Goal: Task Accomplishment & Management: Use online tool/utility

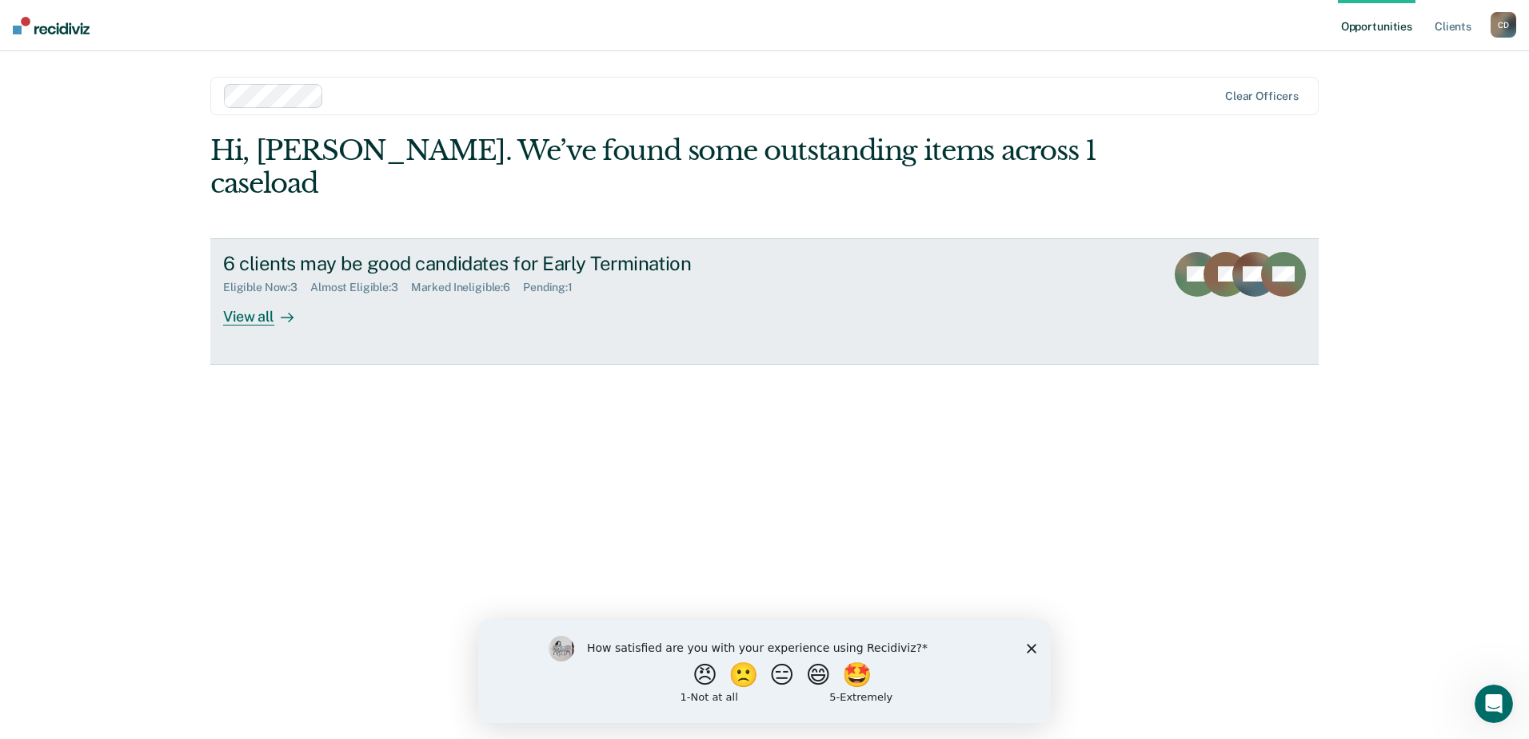
click at [261, 294] on div "View all" at bounding box center [268, 309] width 90 height 31
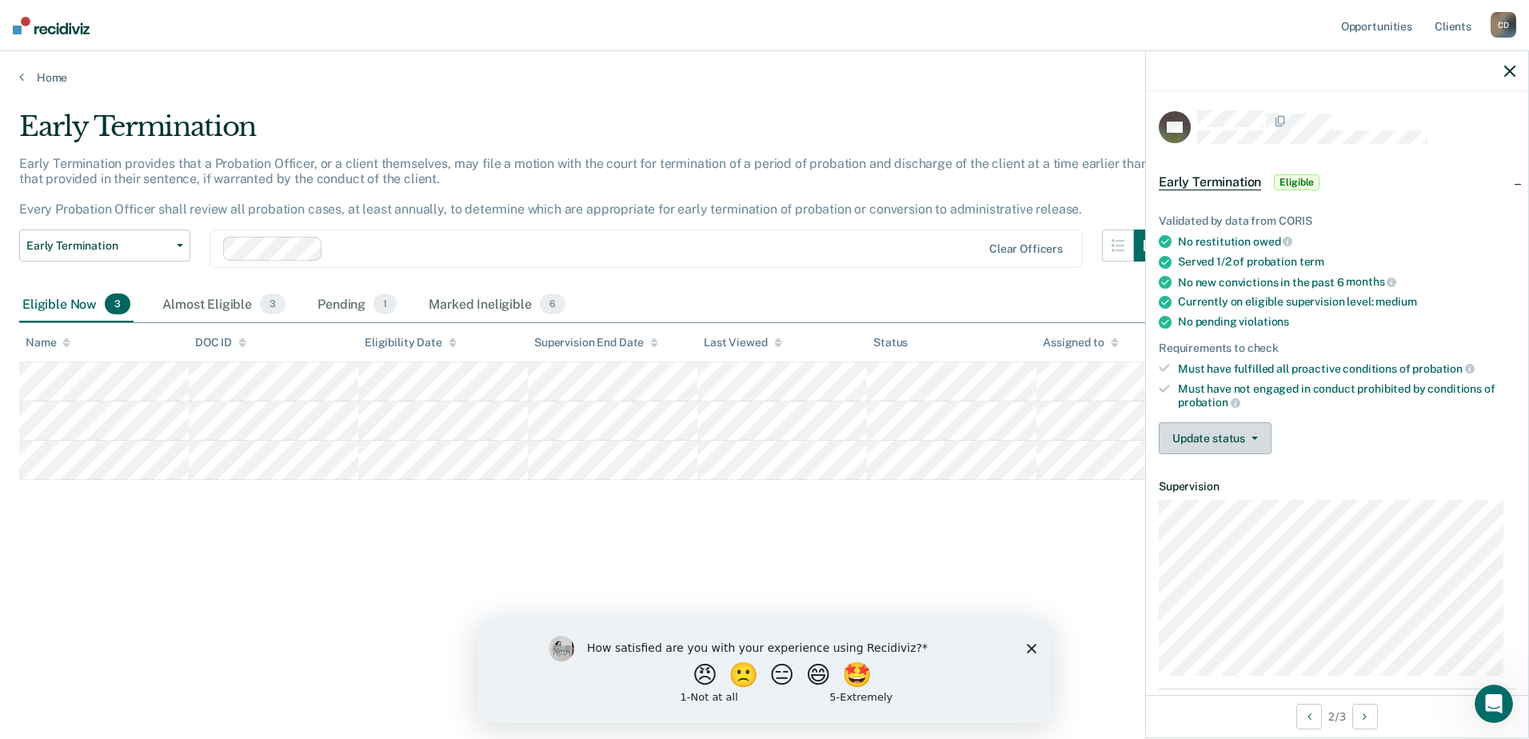
click at [1179, 437] on button "Update status" at bounding box center [1215, 438] width 113 height 32
click at [1203, 500] on button "Mark Ineligible" at bounding box center [1236, 502] width 154 height 26
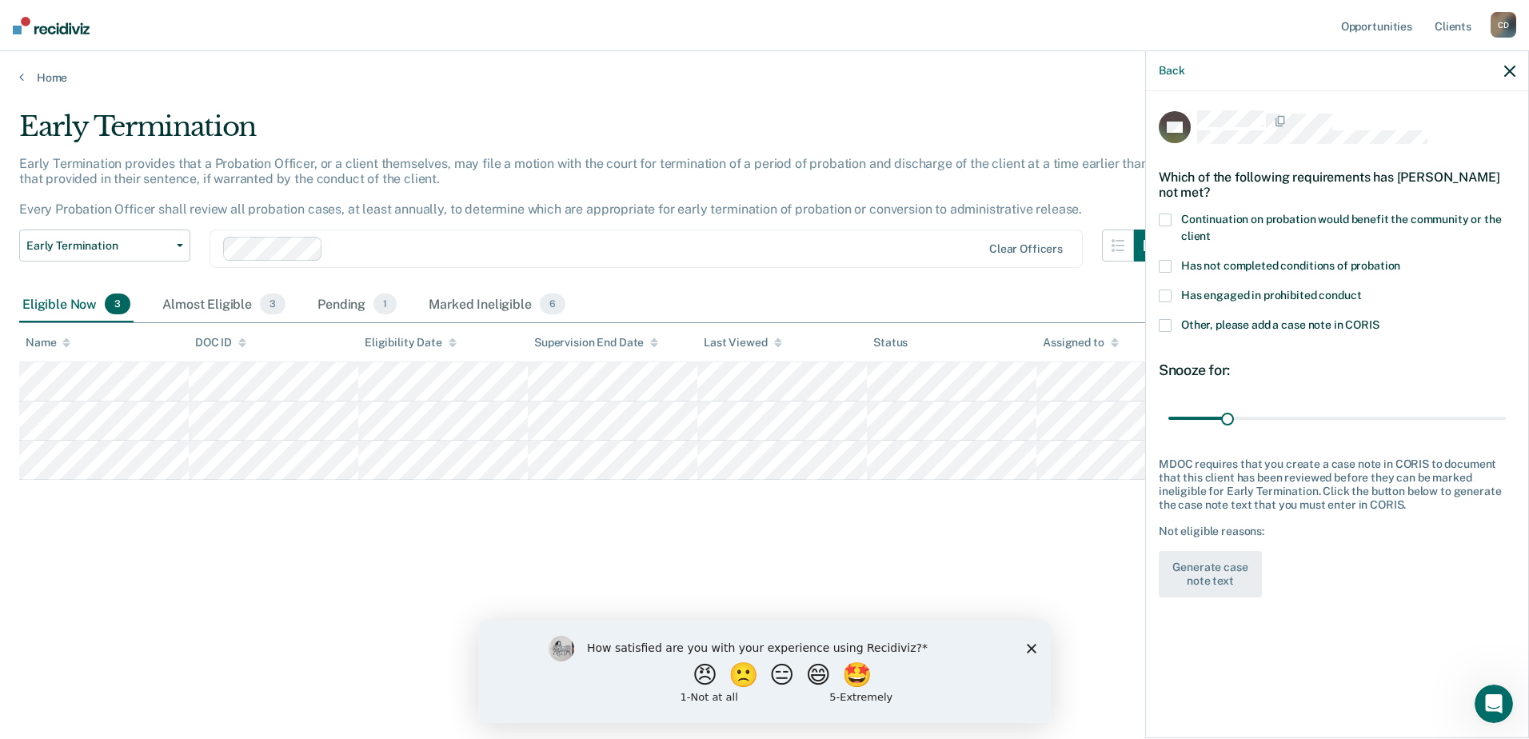
click at [1169, 260] on span at bounding box center [1165, 266] width 13 height 13
click at [1221, 557] on button "Generate case note text" at bounding box center [1210, 574] width 103 height 46
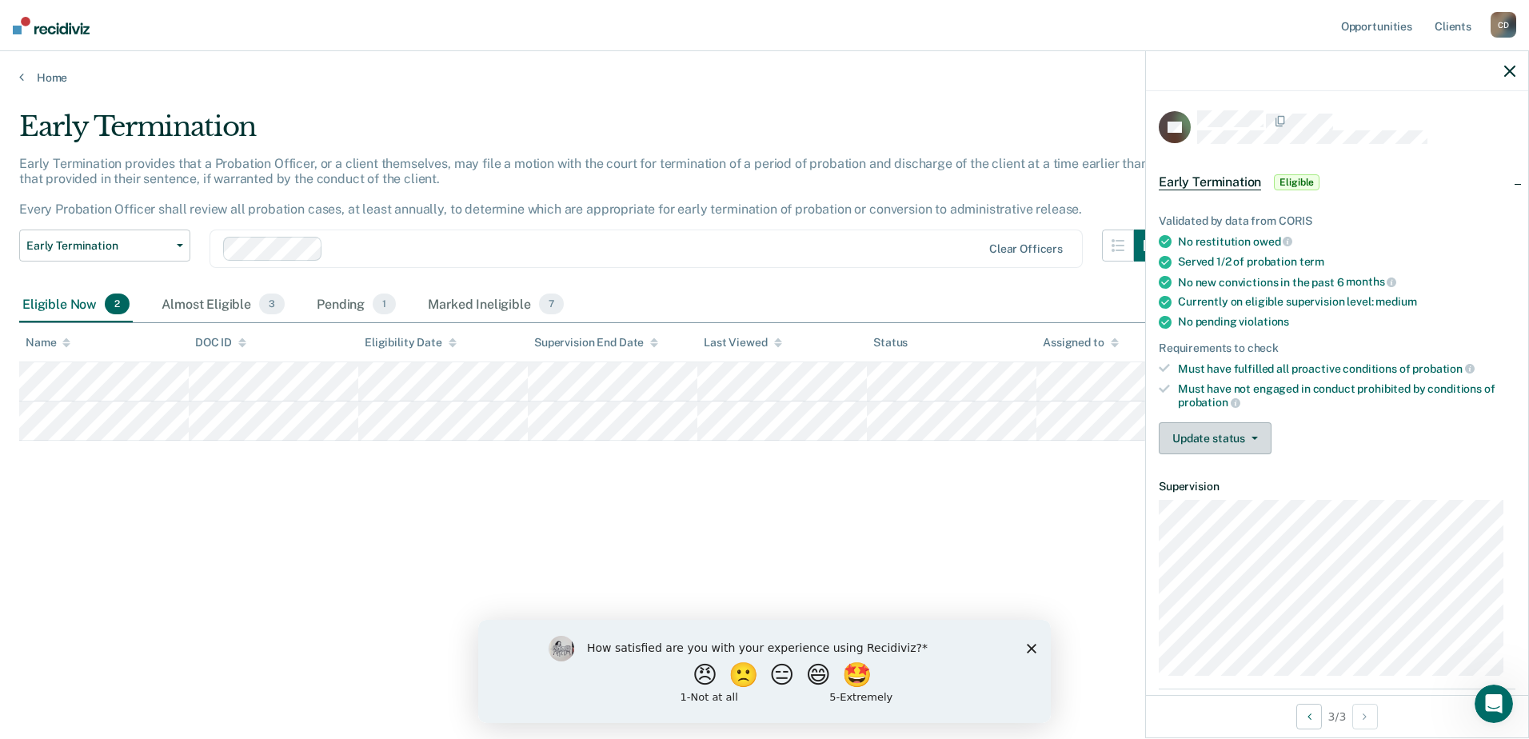
click at [1201, 439] on button "Update status" at bounding box center [1215, 438] width 113 height 32
click at [1211, 501] on button "Mark Ineligible" at bounding box center [1236, 502] width 154 height 26
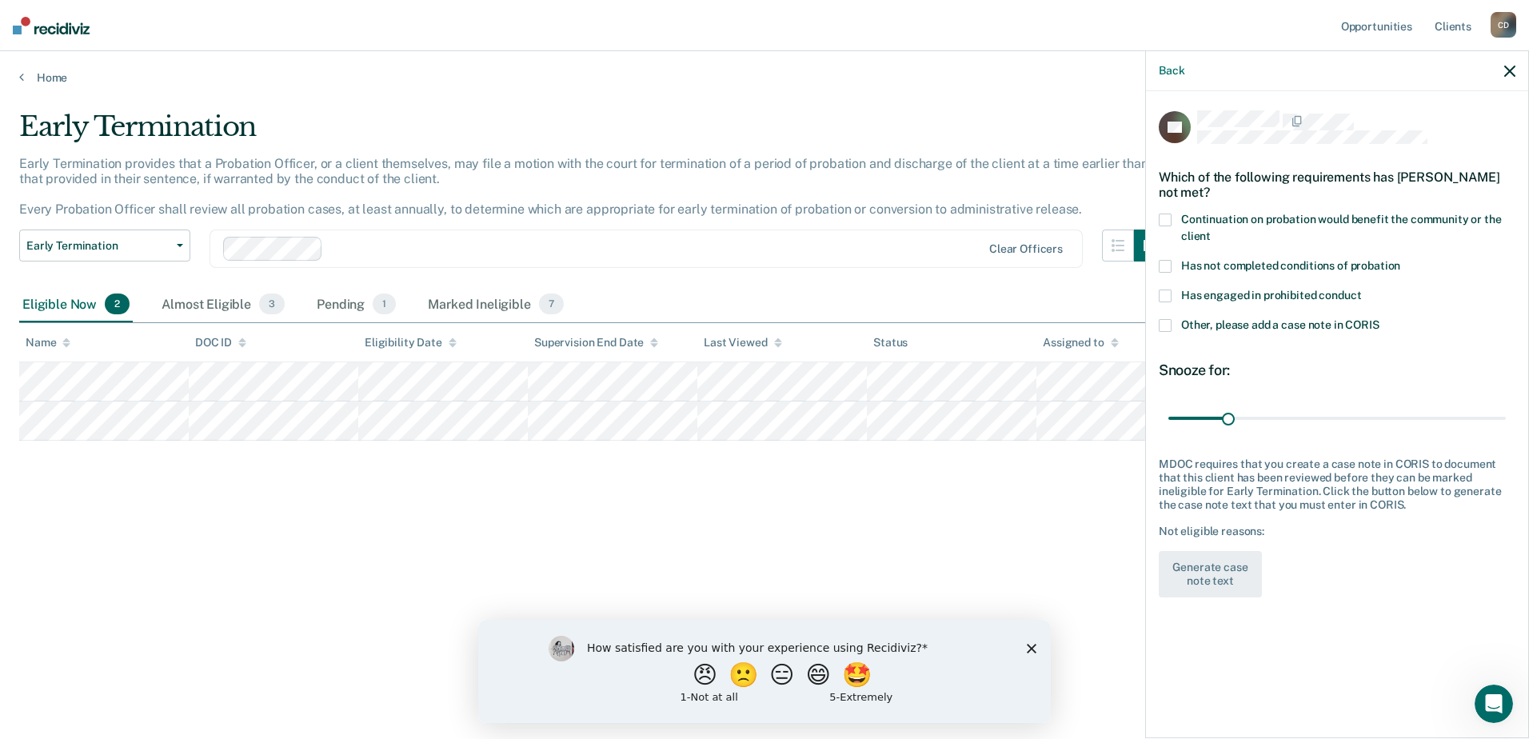
click at [1167, 265] on span at bounding box center [1165, 266] width 13 height 13
click at [1222, 570] on button "Generate case note text" at bounding box center [1210, 574] width 103 height 46
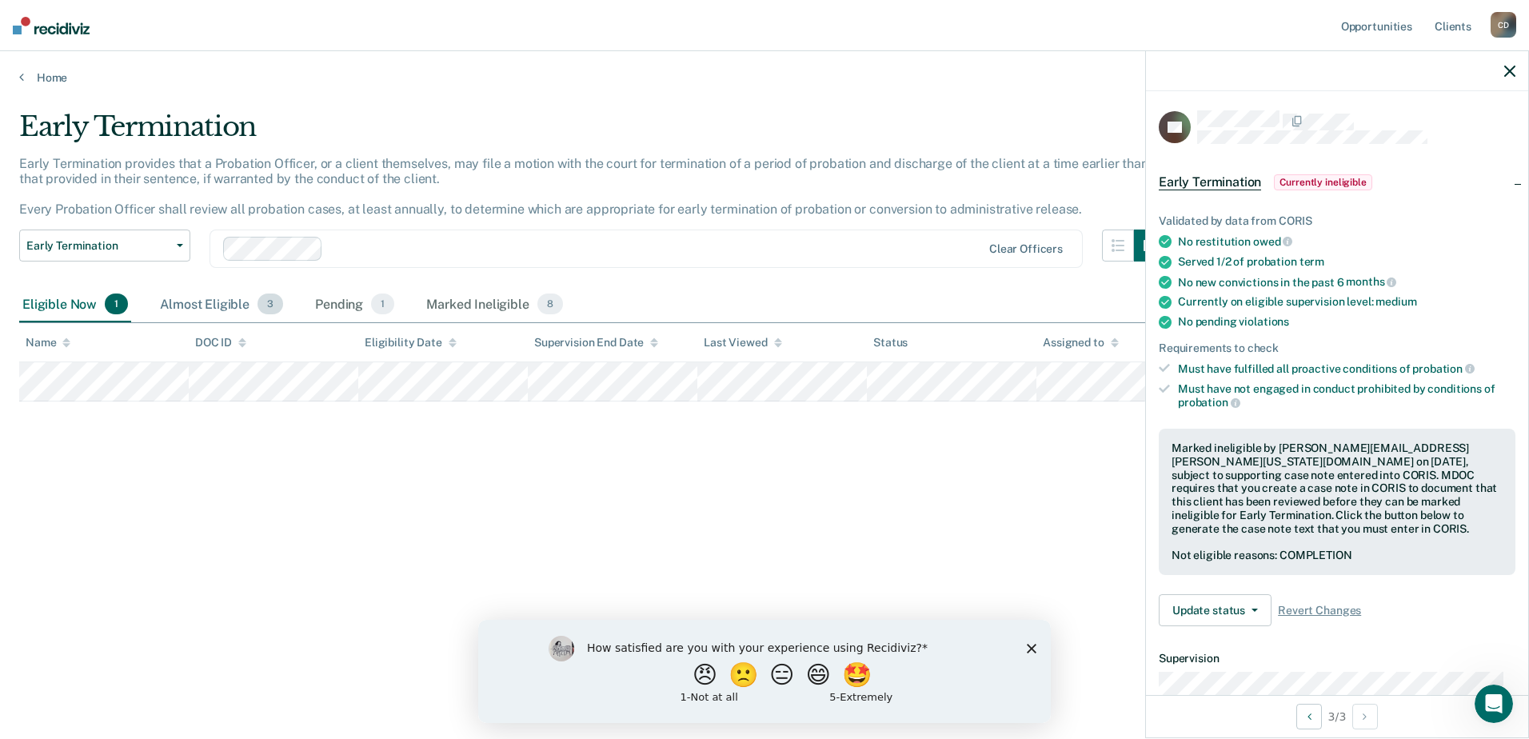
click at [224, 307] on div "Almost Eligible 3" at bounding box center [222, 304] width 130 height 35
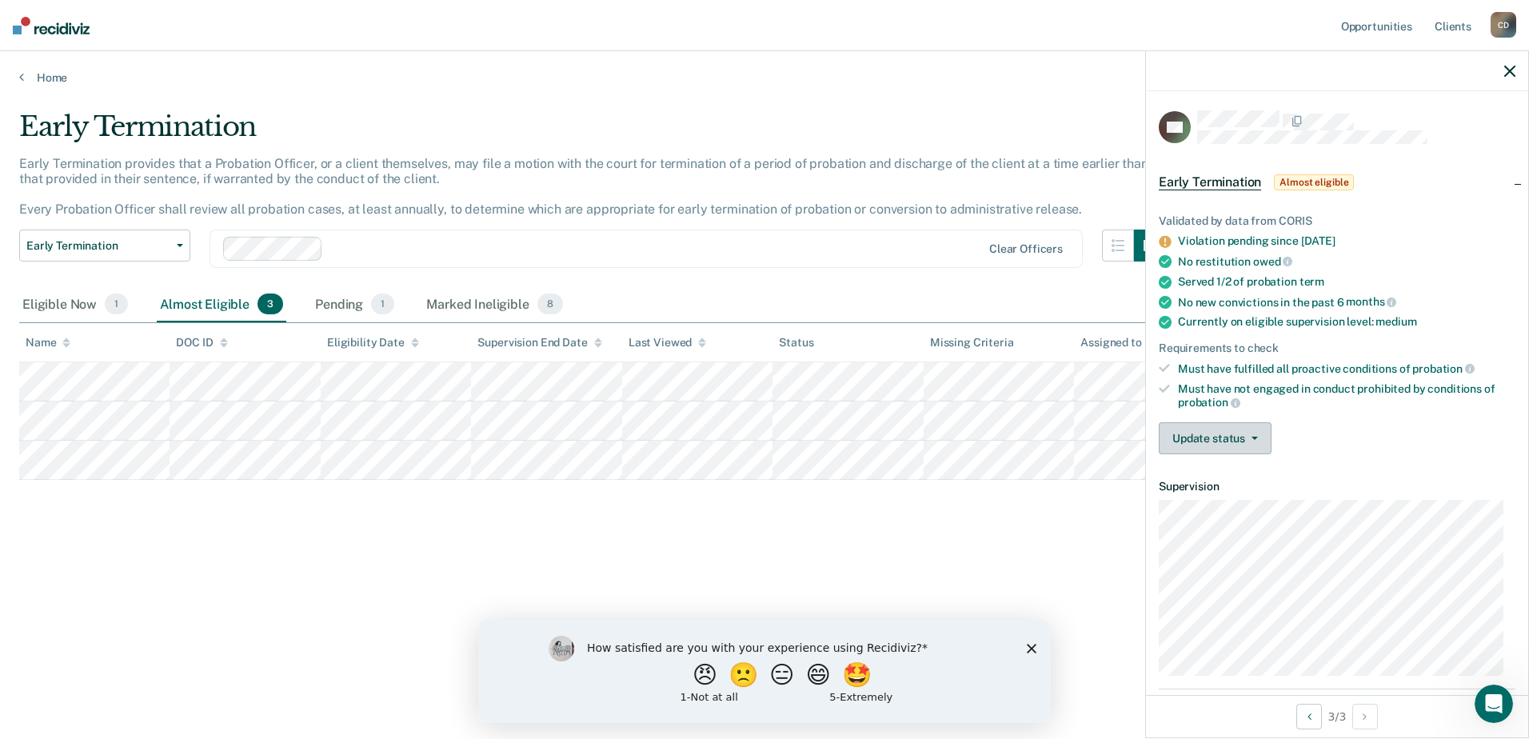
click at [1199, 438] on button "Update status" at bounding box center [1215, 438] width 113 height 32
click at [1212, 501] on button "Mark Ineligible" at bounding box center [1236, 502] width 154 height 26
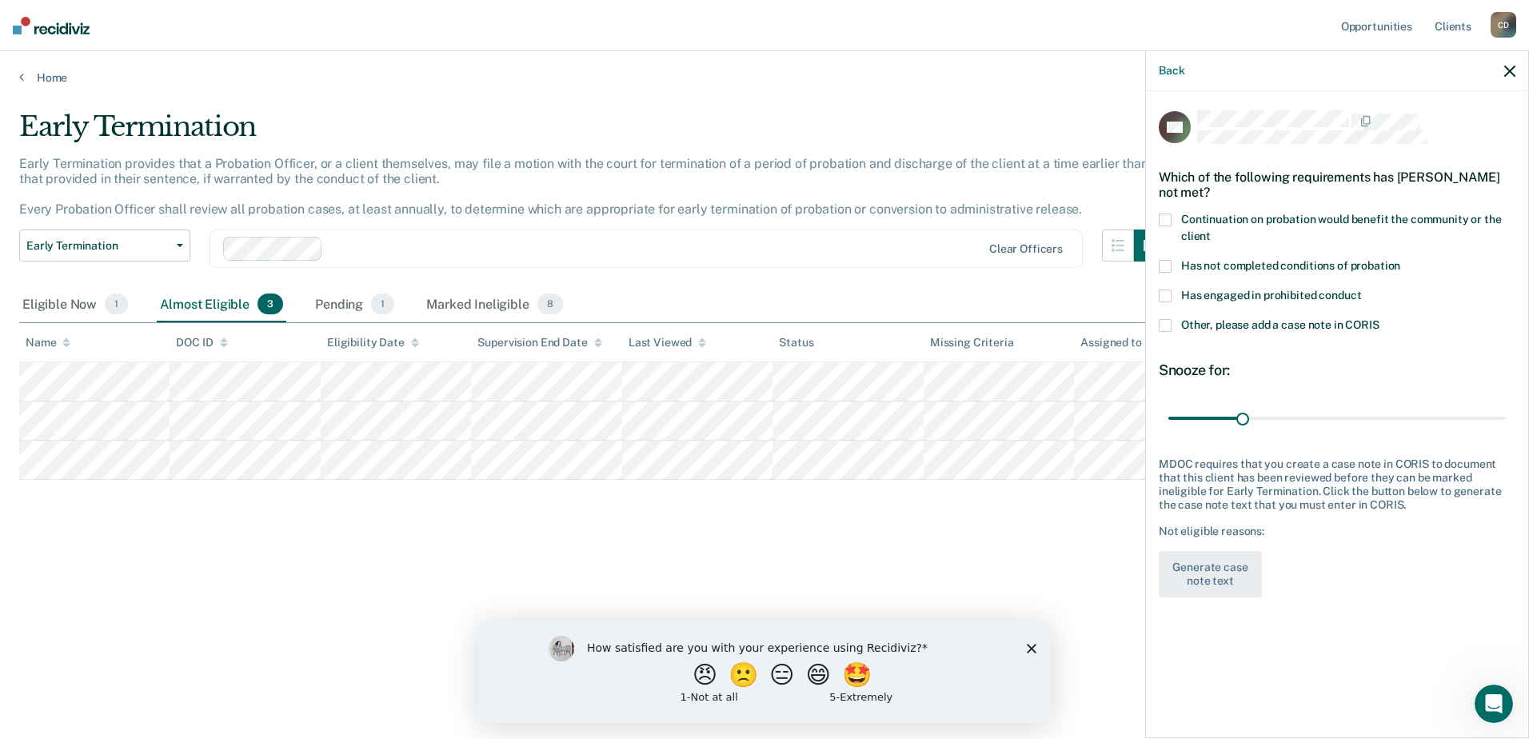
click at [1167, 289] on span at bounding box center [1165, 295] width 13 height 13
click at [1203, 564] on button "Generate case note text" at bounding box center [1210, 574] width 103 height 46
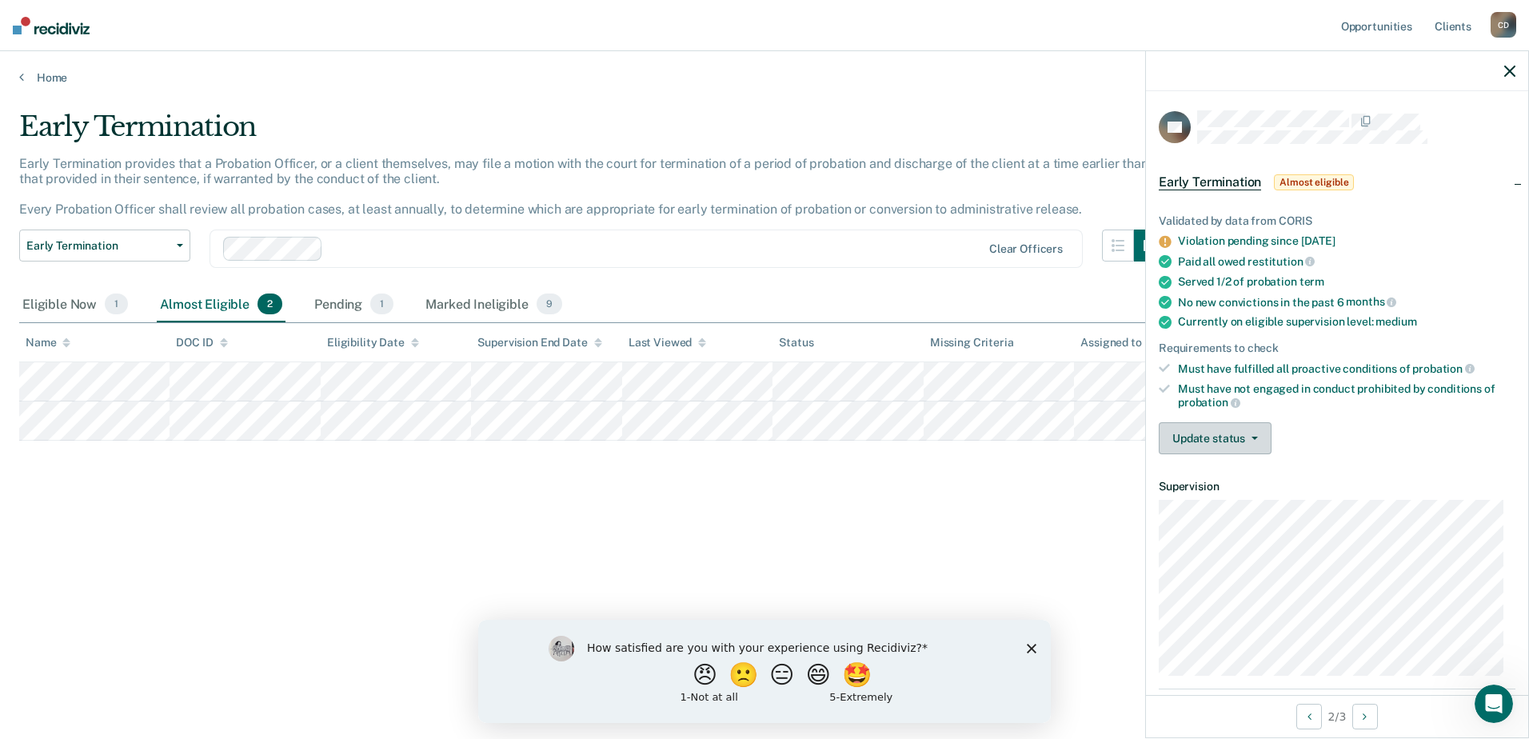
click at [1196, 433] on button "Update status" at bounding box center [1215, 438] width 113 height 32
click at [1214, 503] on button "Mark Ineligible" at bounding box center [1236, 502] width 154 height 26
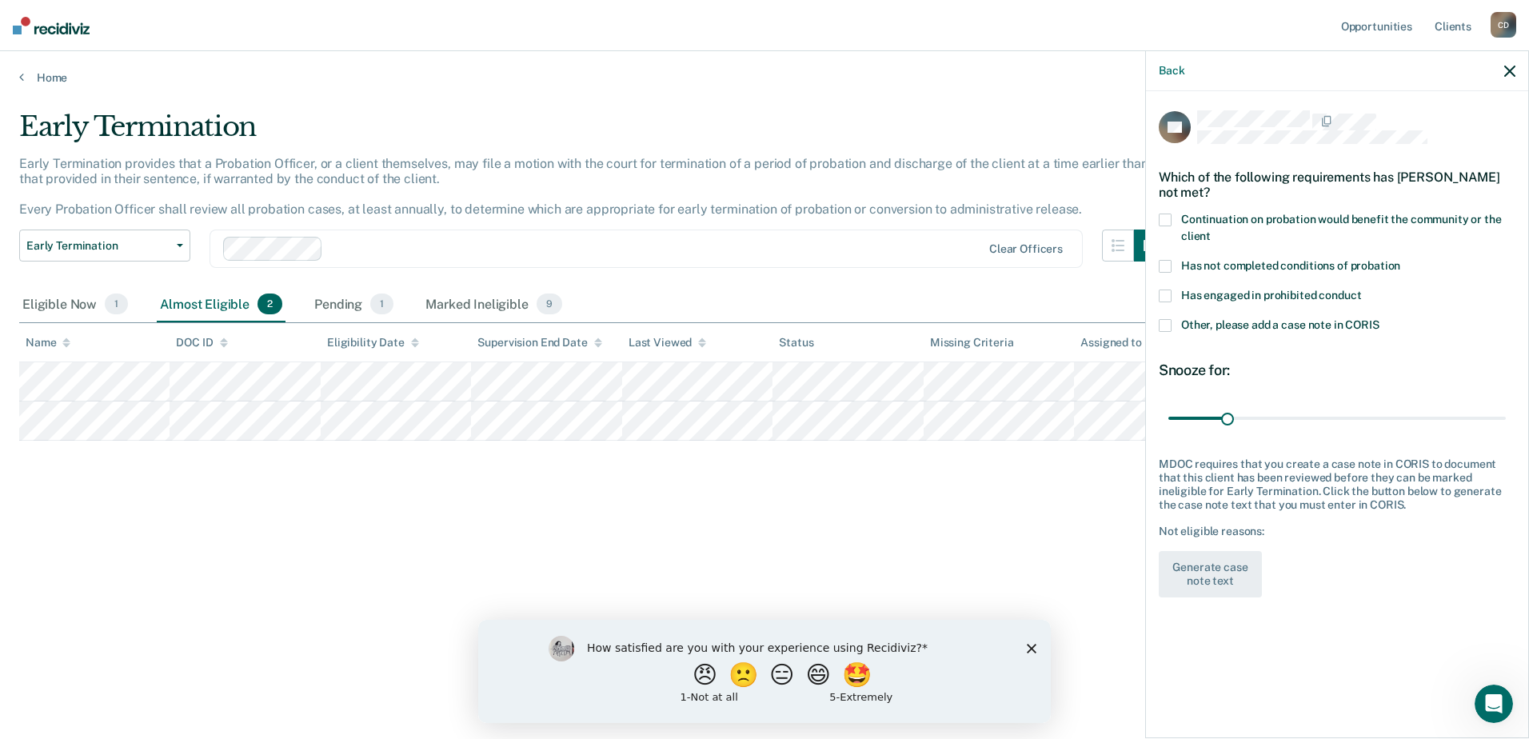
click at [1164, 293] on span at bounding box center [1165, 295] width 13 height 13
click at [1204, 561] on button "Generate case note text" at bounding box center [1210, 574] width 103 height 46
